Goal: Submit feedback/report problem

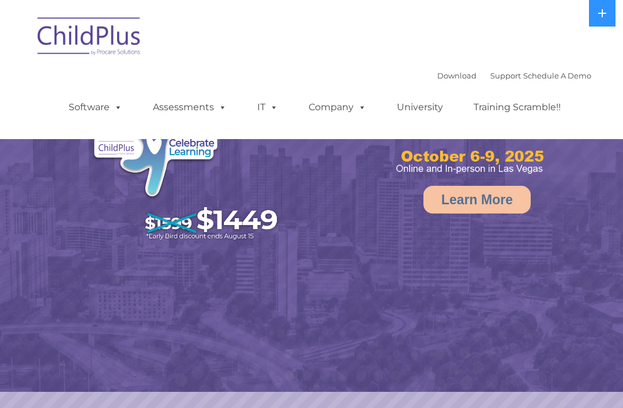
select select "MEDIUM"
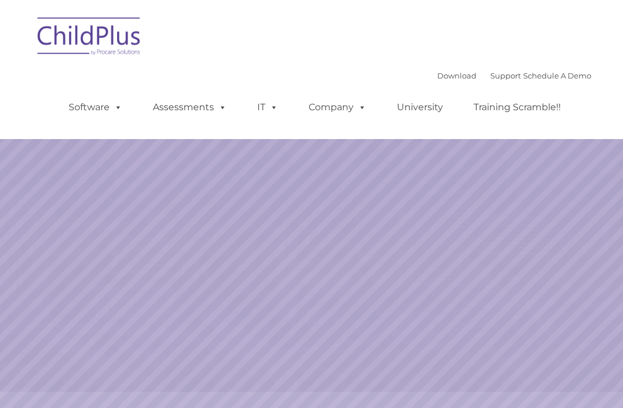
scroll to position [59, 0]
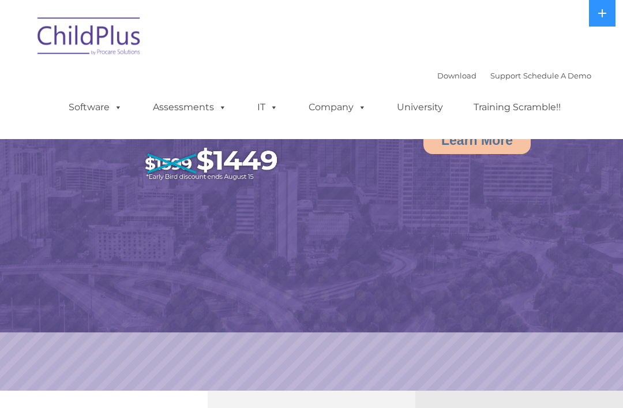
select select "MEDIUM"
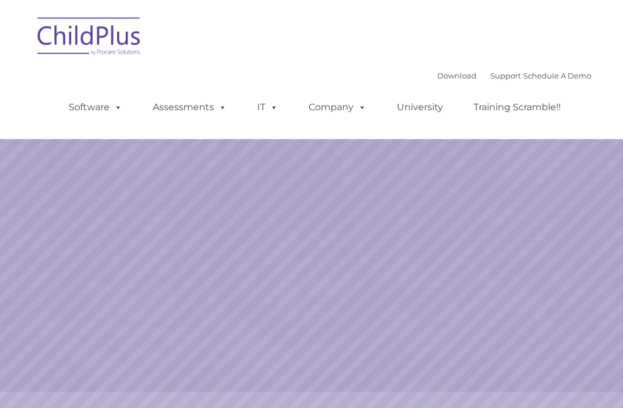
scroll to position [119, 0]
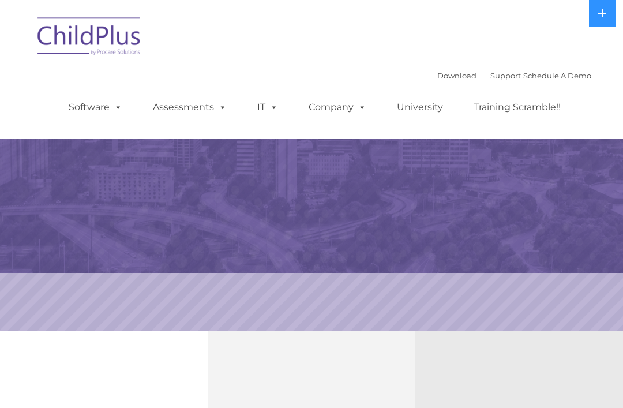
select select "MEDIUM"
